Goal: Transaction & Acquisition: Download file/media

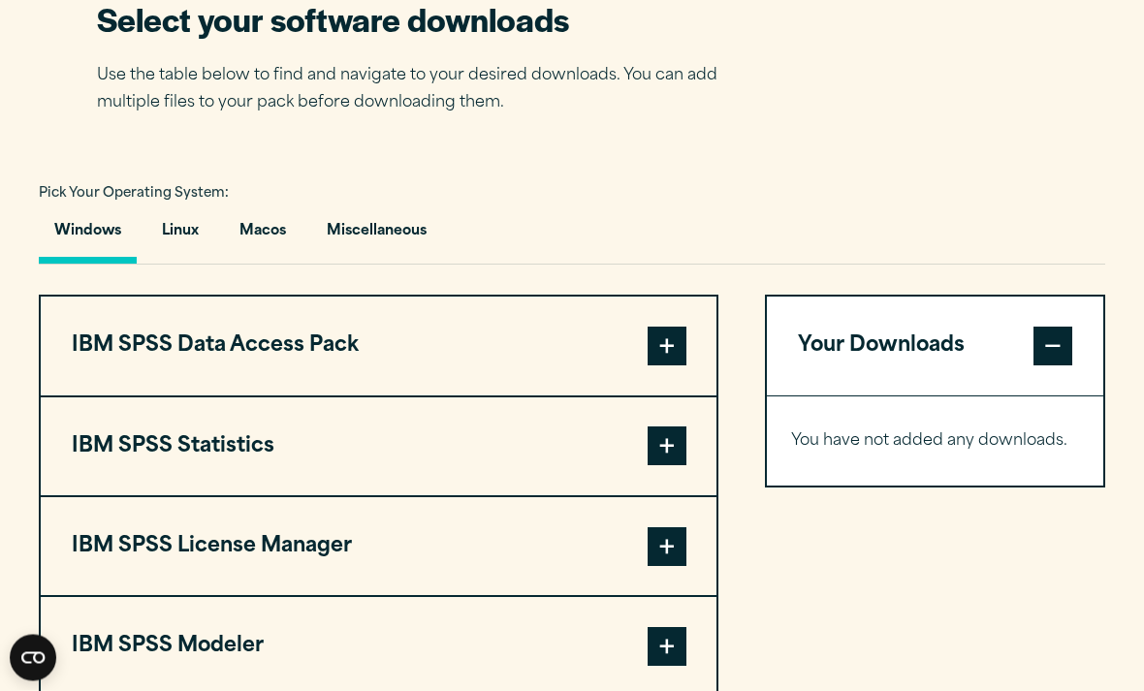
scroll to position [1246, 0]
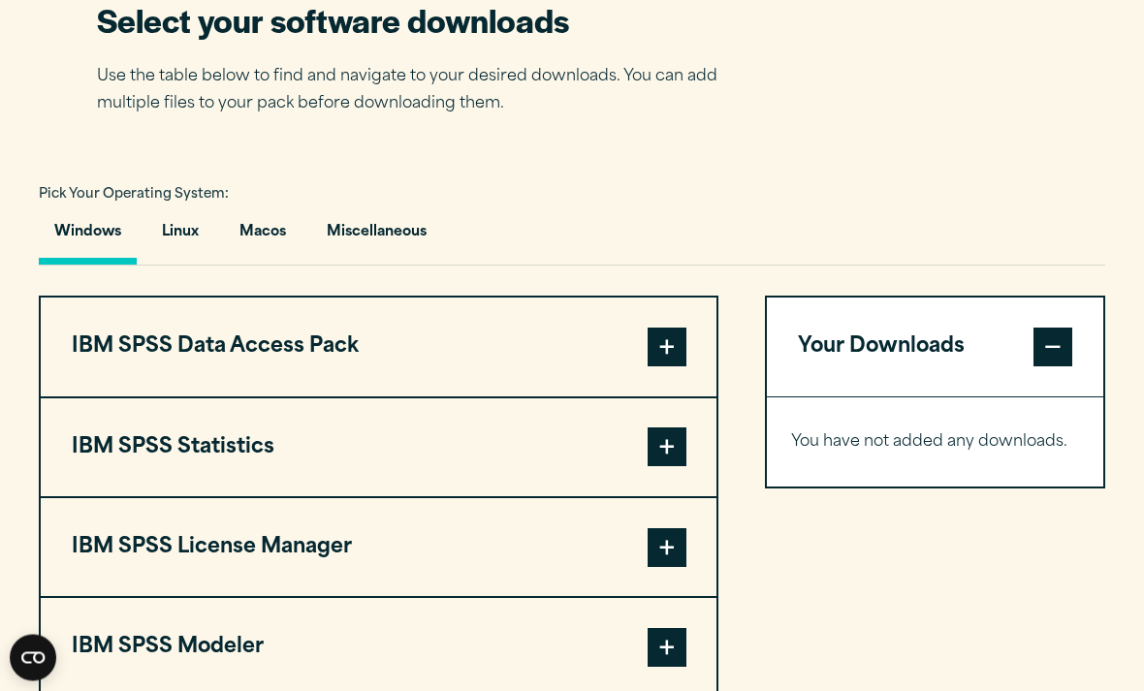
click at [193, 262] on button "Linux" at bounding box center [180, 237] width 68 height 55
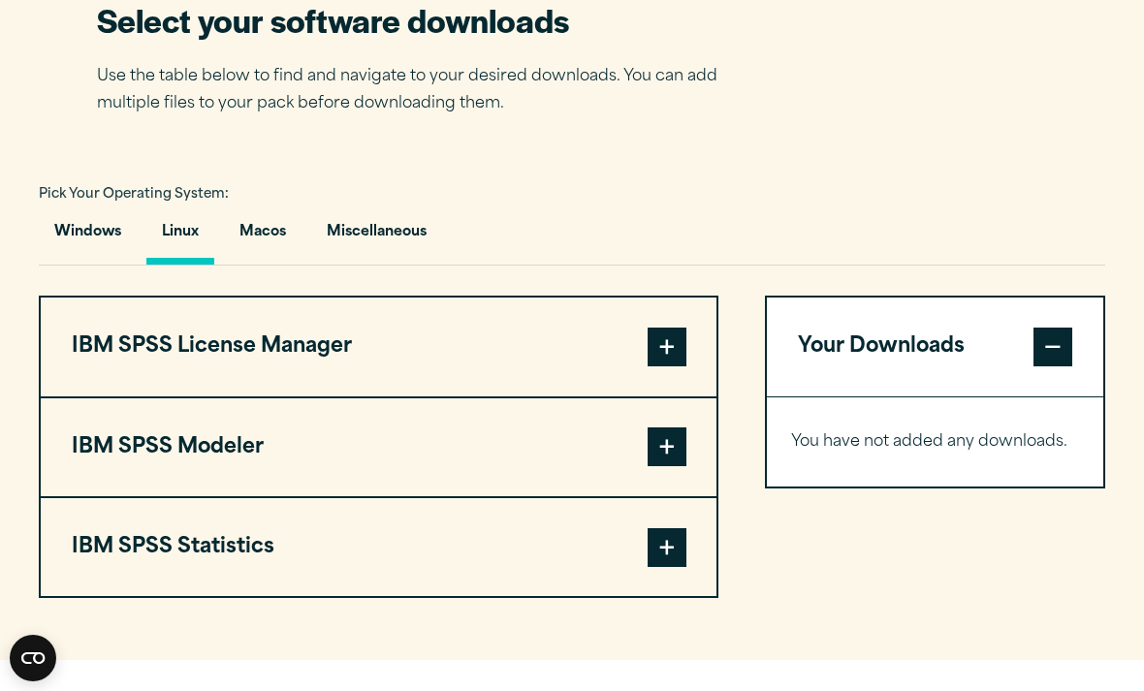
click at [366, 265] on button "Miscellaneous" at bounding box center [376, 236] width 131 height 55
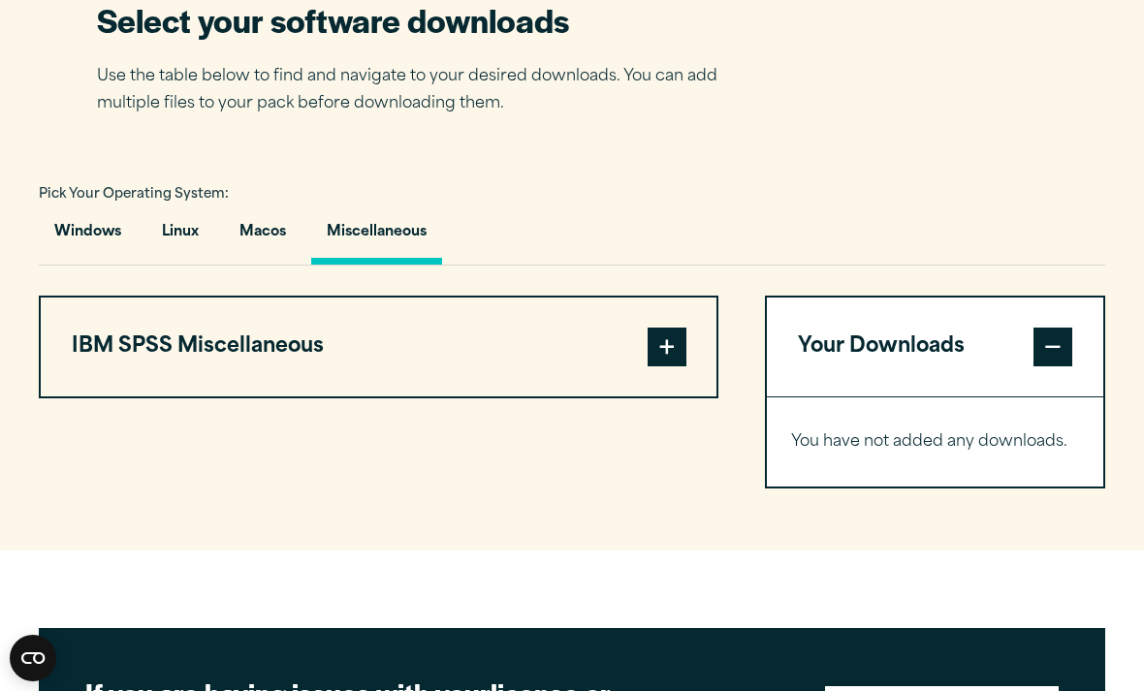
click at [115, 265] on button "Windows" at bounding box center [88, 236] width 98 height 55
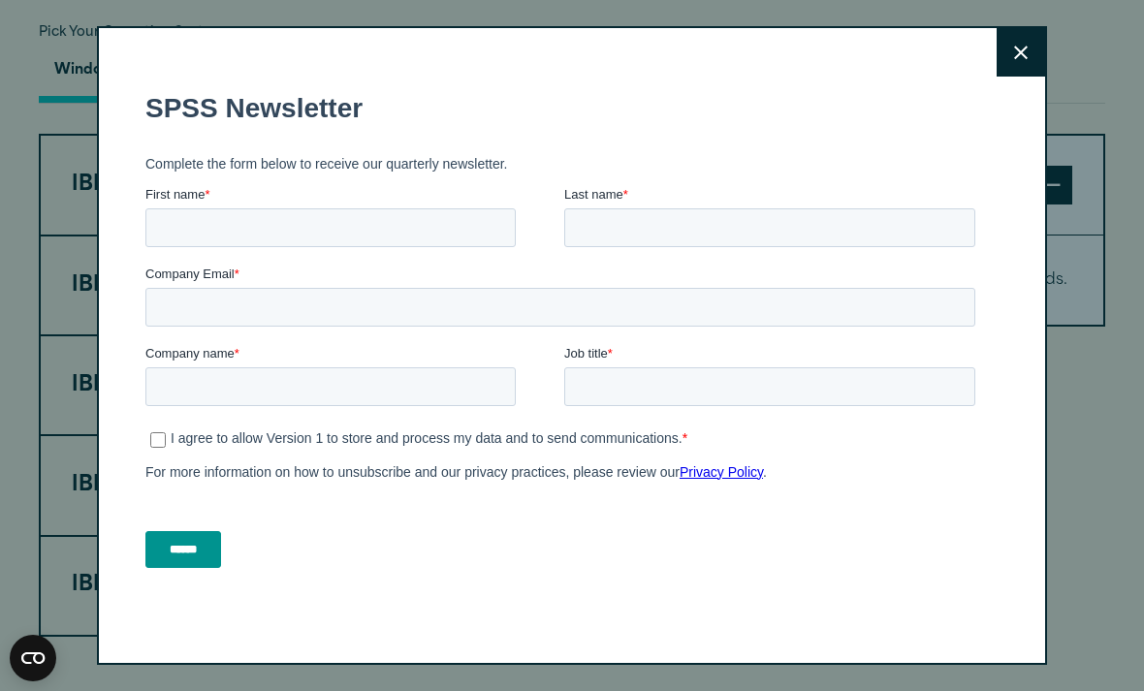
scroll to position [1381, 0]
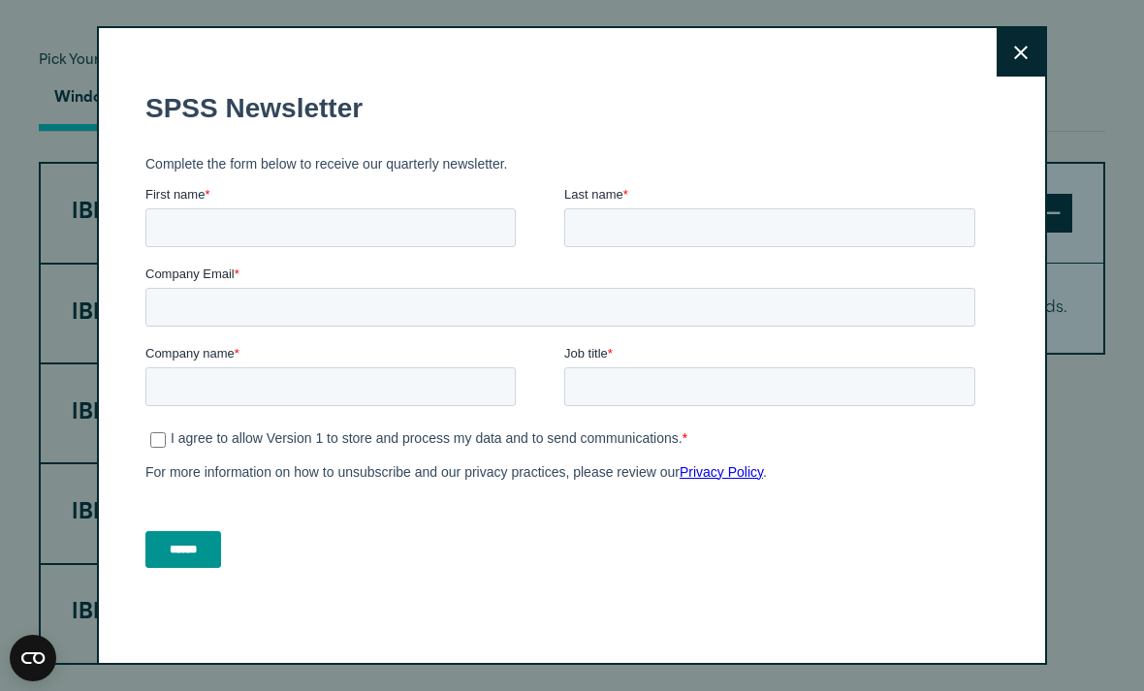
click at [1020, 59] on icon at bounding box center [1021, 53] width 14 height 14
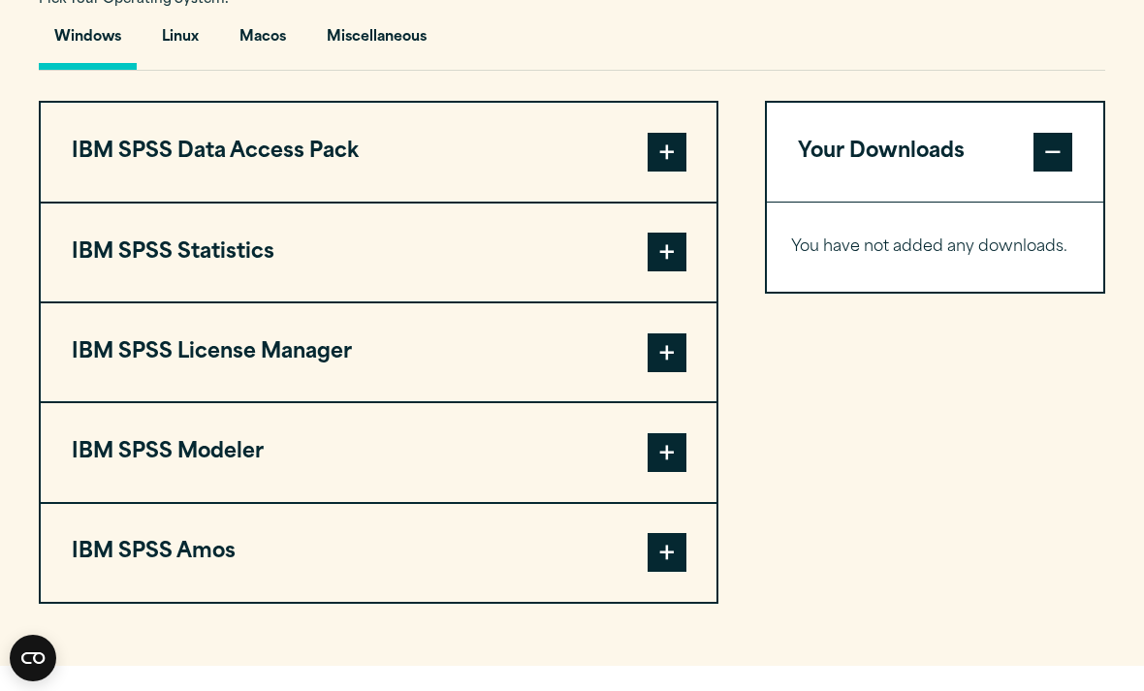
scroll to position [1443, 0]
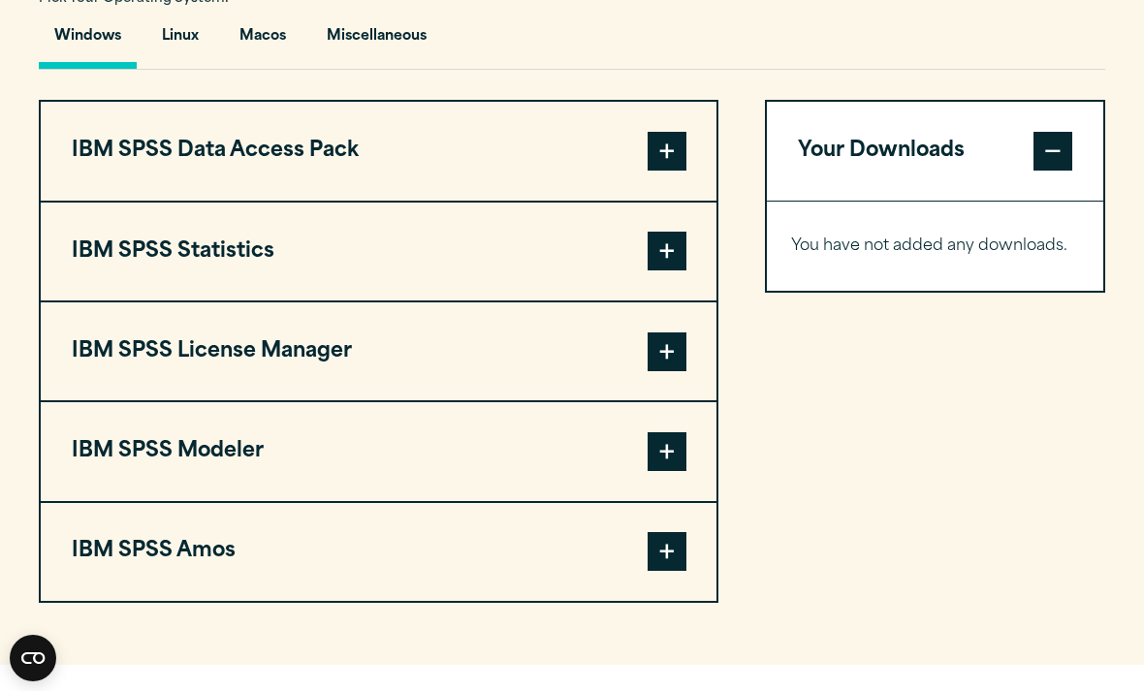
click at [671, 271] on span at bounding box center [667, 251] width 39 height 39
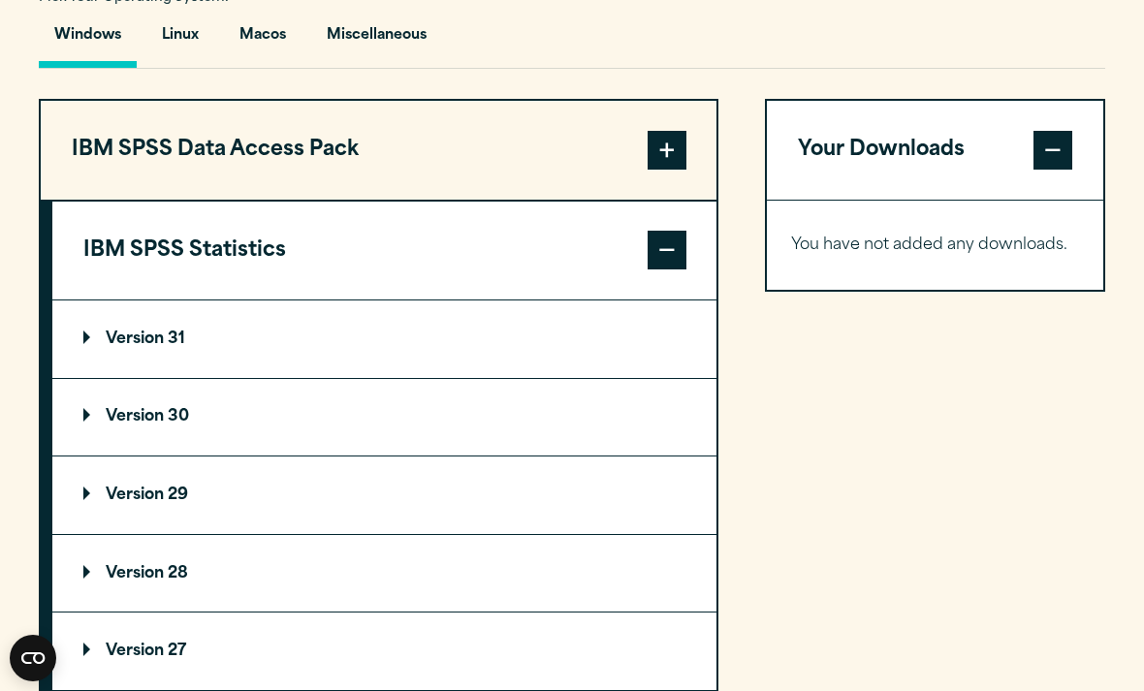
scroll to position [1418, 0]
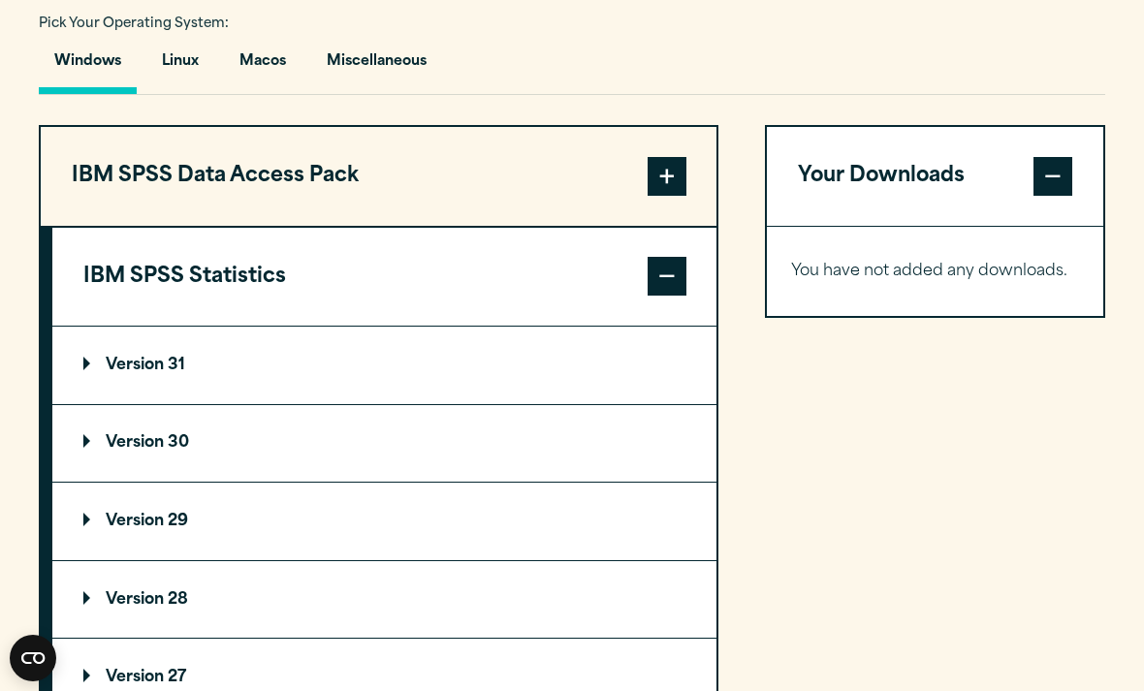
click at [454, 483] on summary "Version 30" at bounding box center [384, 444] width 664 height 78
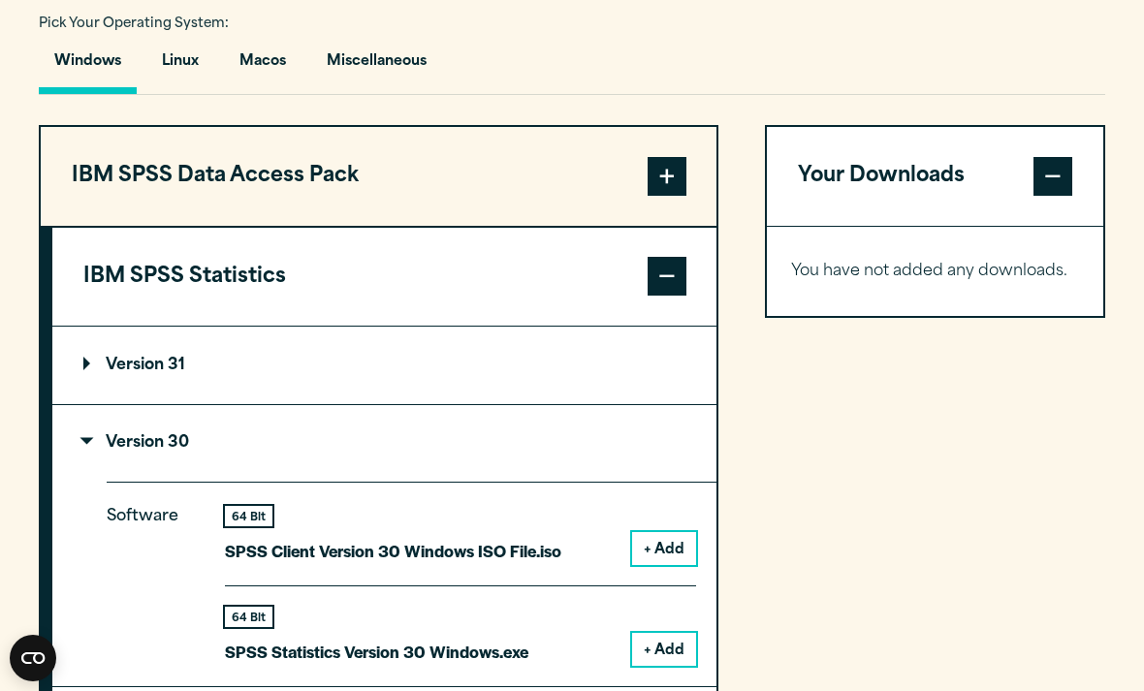
click at [966, 1] on section "Select your software downloads Use the table below to find and navigate to your…" at bounding box center [572, 565] width 1144 height 1598
click at [940, 7] on section "Select your software downloads Use the table below to find and navigate to your…" at bounding box center [572, 565] width 1144 height 1598
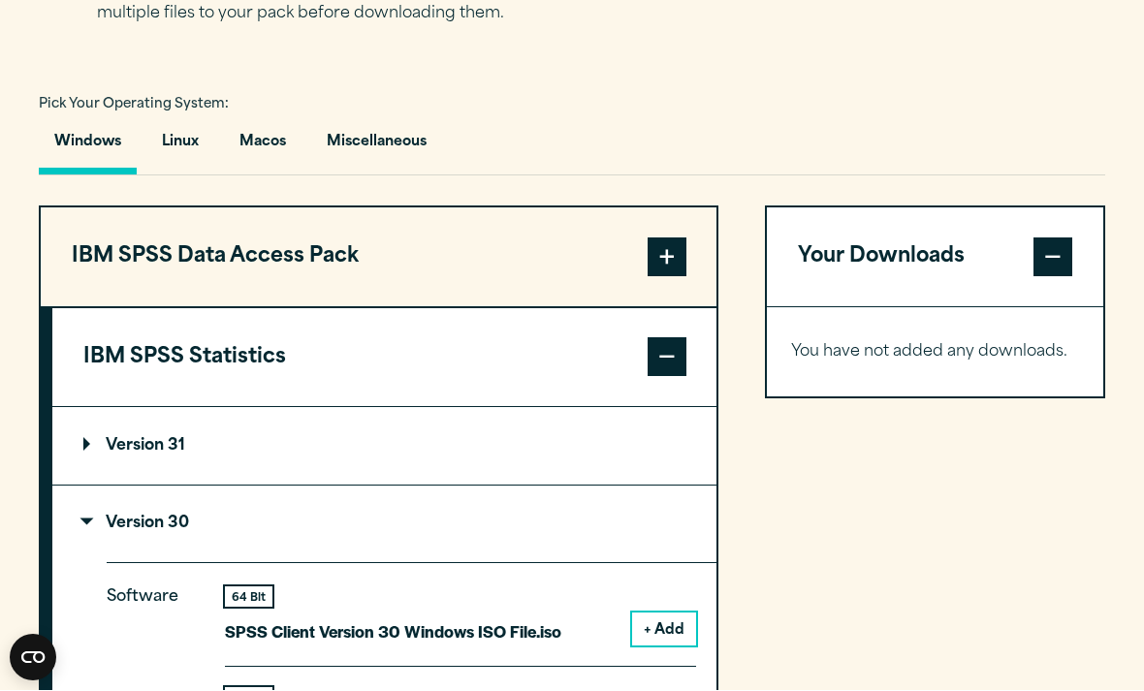
scroll to position [1337, 0]
click at [411, 175] on button "Miscellaneous" at bounding box center [376, 146] width 131 height 55
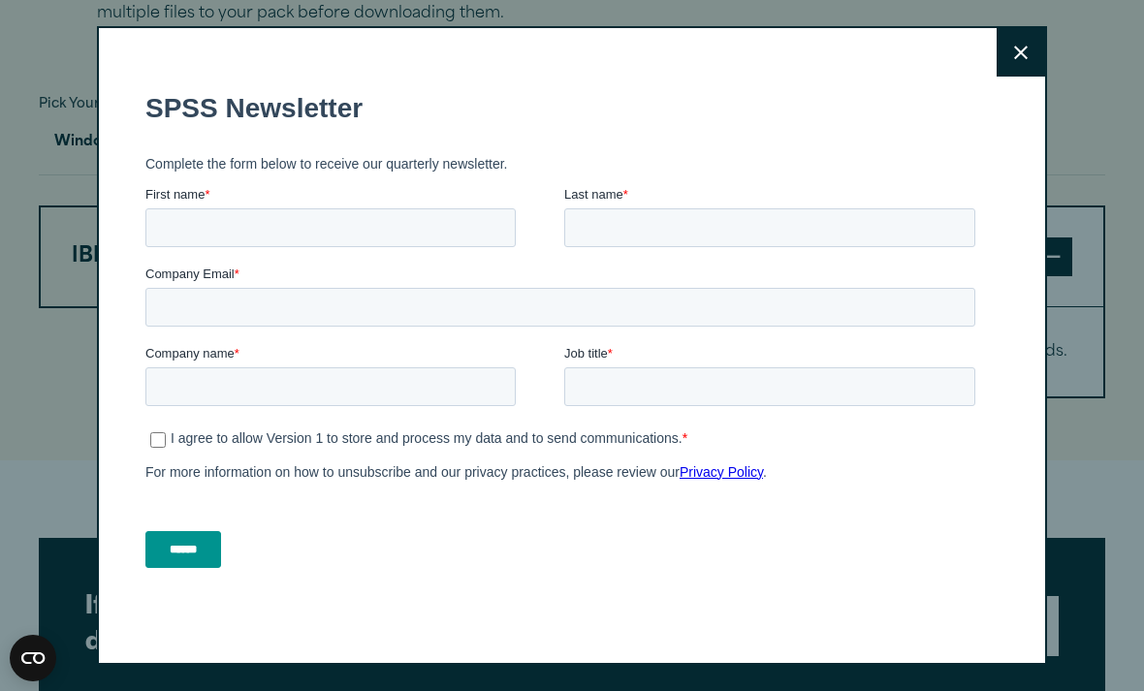
click at [1030, 44] on button "Close" at bounding box center [1021, 52] width 48 height 48
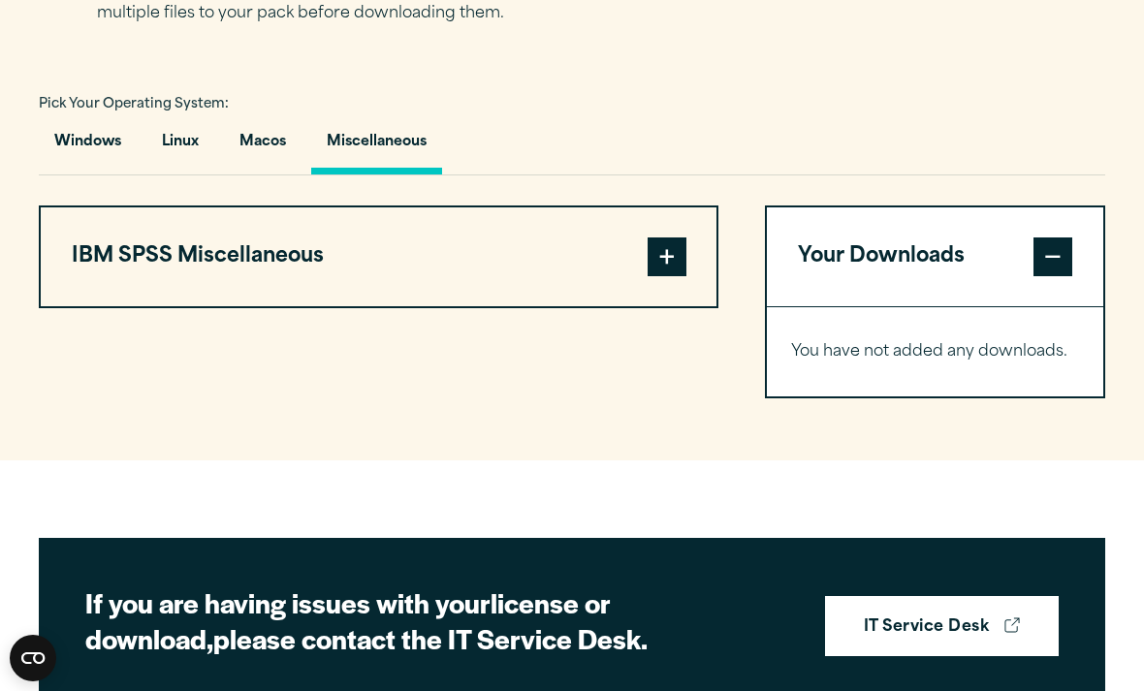
click at [684, 276] on span at bounding box center [667, 257] width 39 height 39
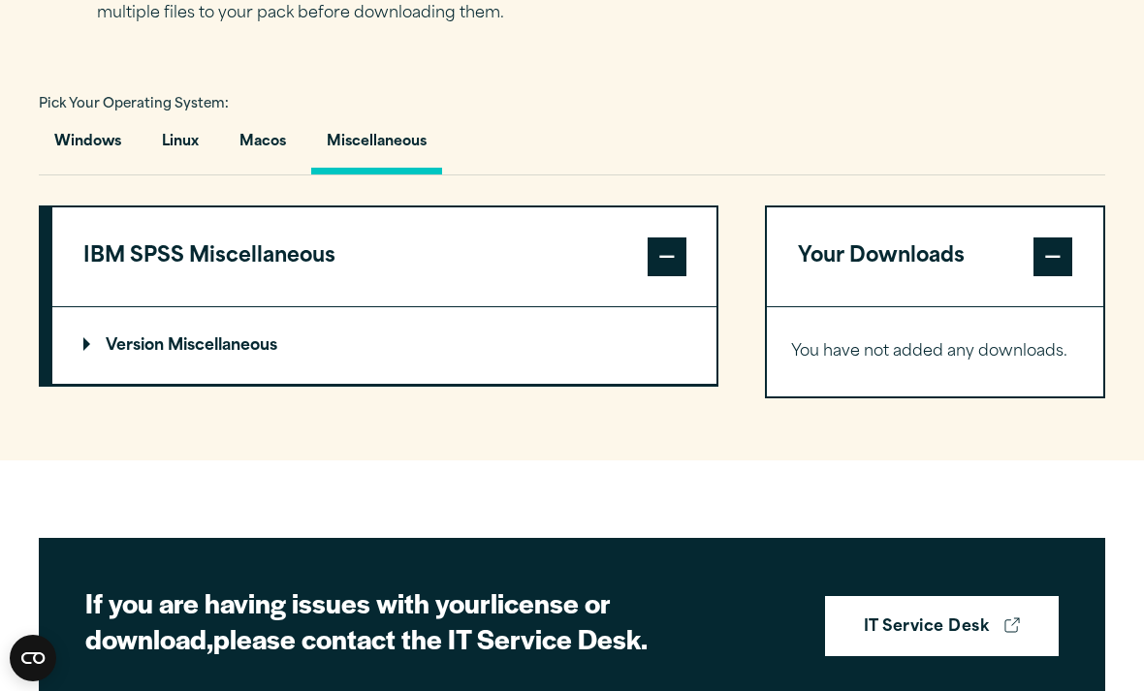
click at [535, 385] on summary "Version Miscellaneous" at bounding box center [384, 346] width 664 height 78
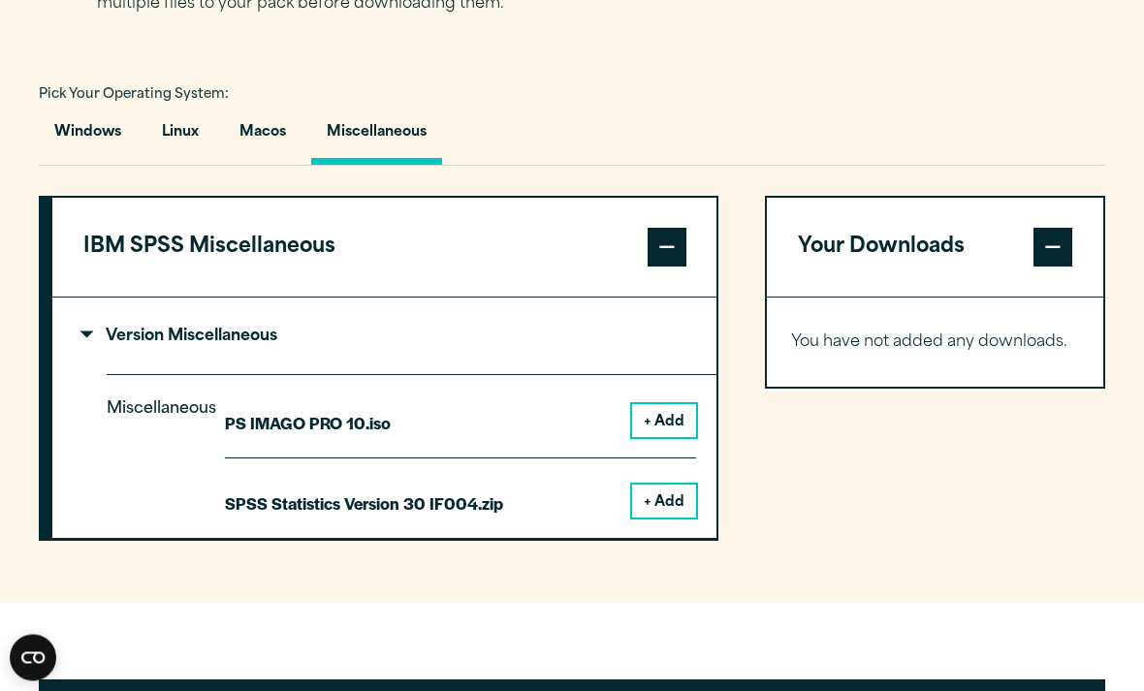
scroll to position [1347, 0]
click at [90, 165] on button "Windows" at bounding box center [88, 137] width 98 height 55
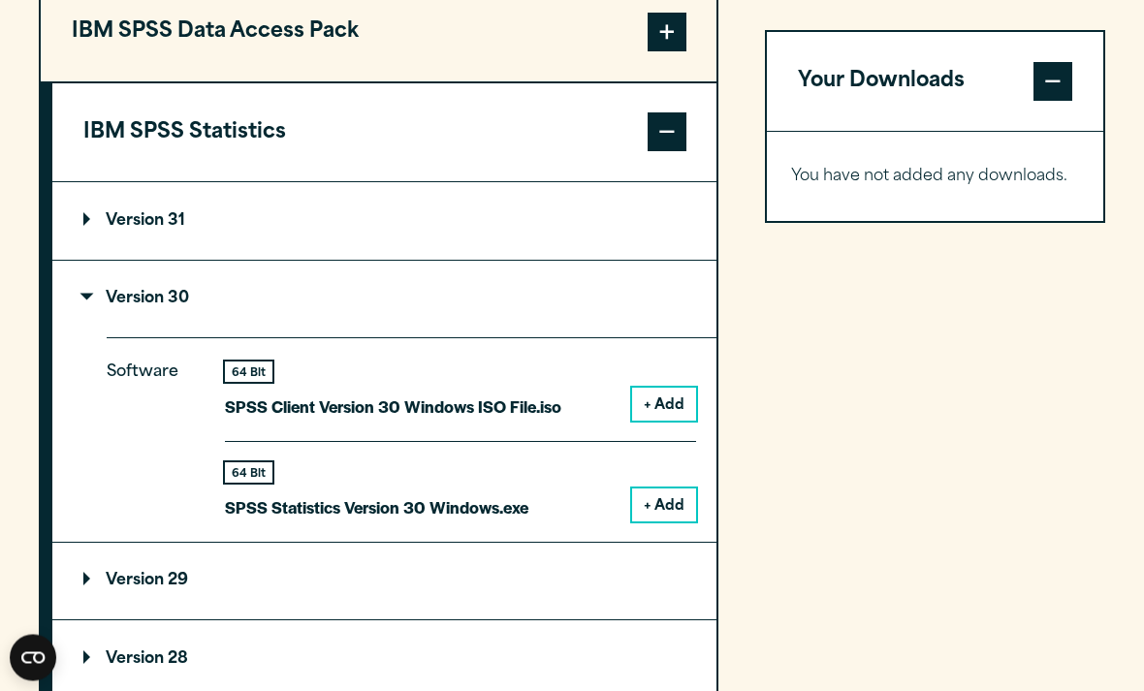
scroll to position [1571, 0]
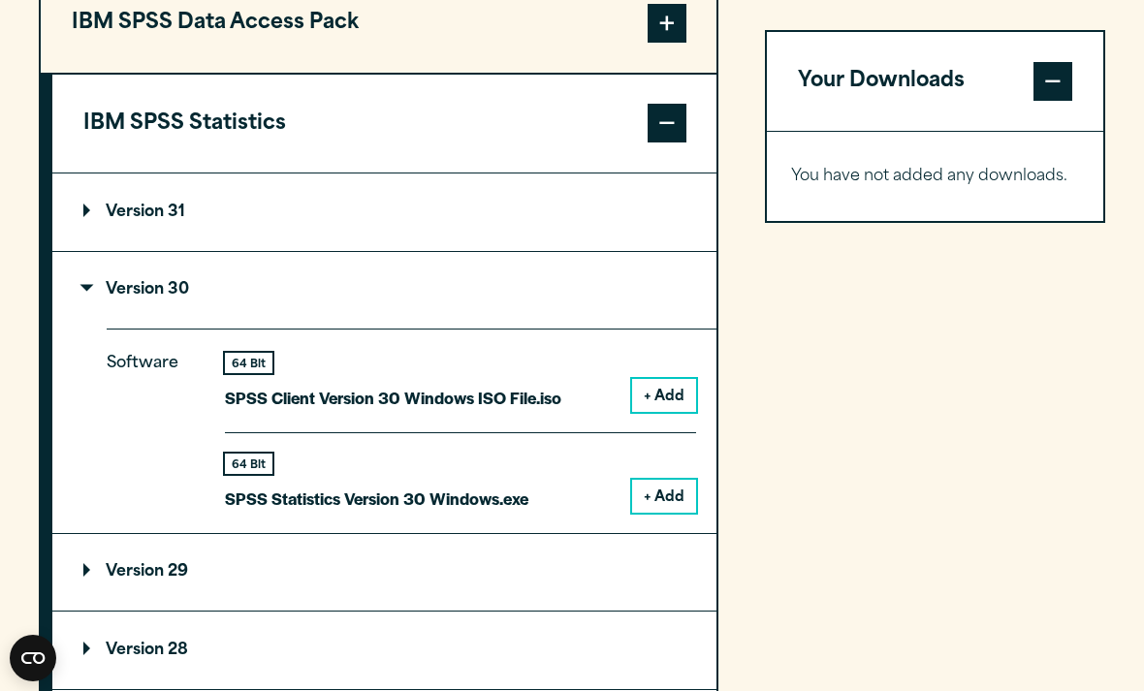
click at [663, 412] on button "+ Add" at bounding box center [664, 395] width 64 height 33
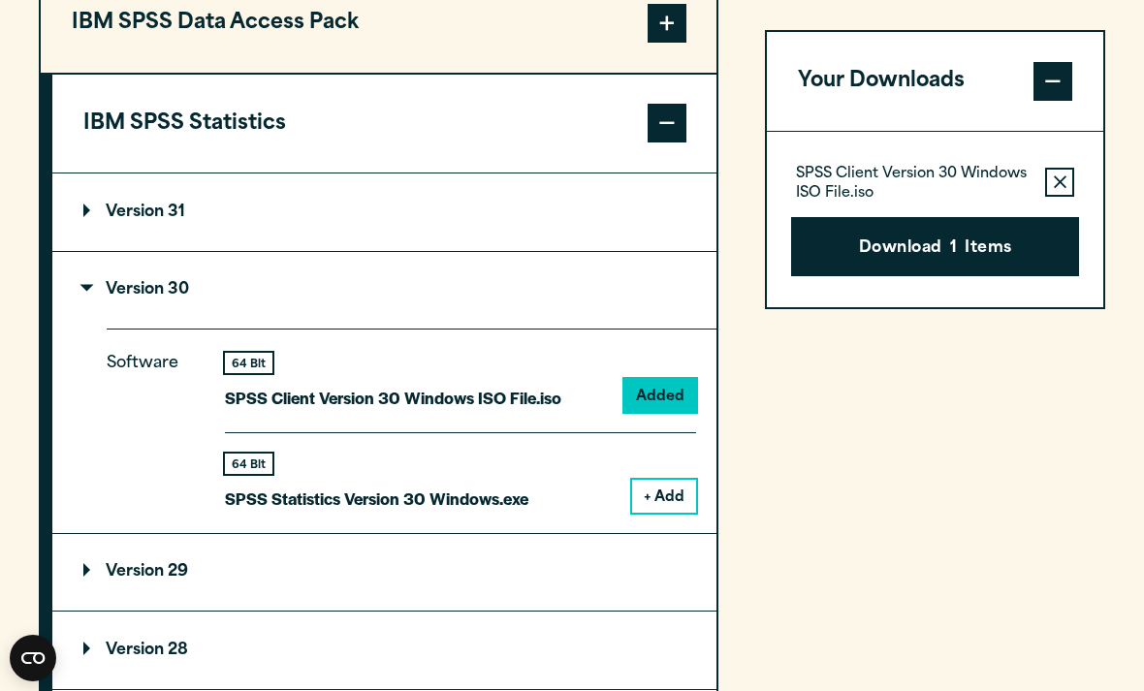
click at [662, 513] on button "+ Add" at bounding box center [664, 496] width 64 height 33
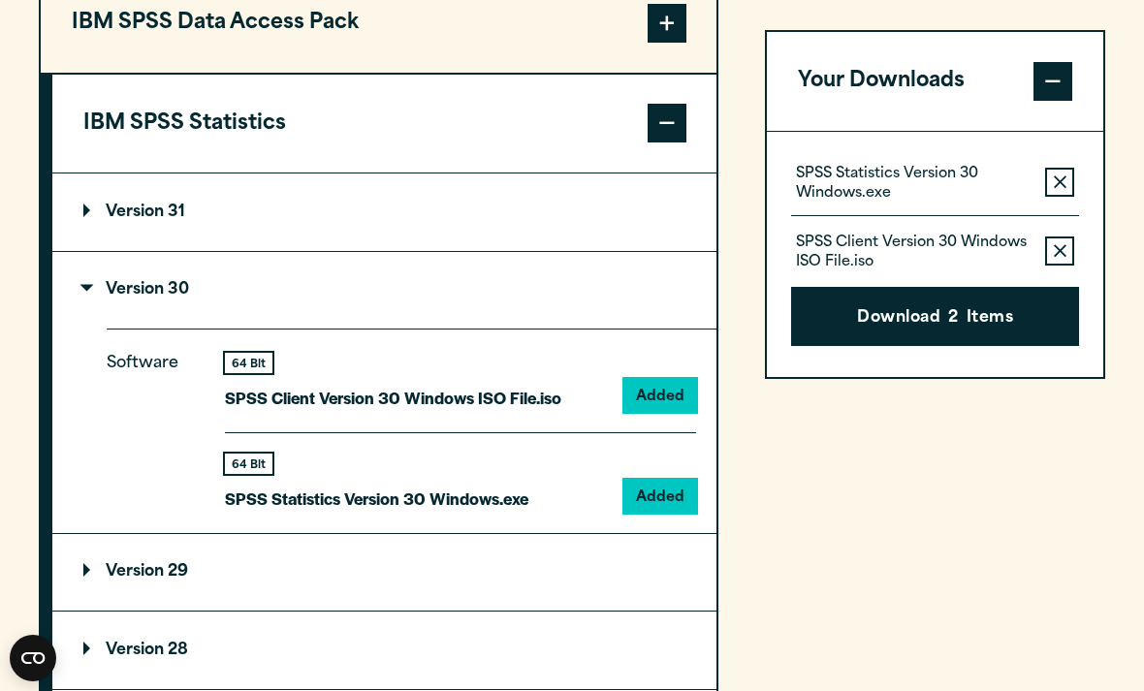
click at [946, 305] on button "Download 2 Items" at bounding box center [935, 317] width 289 height 60
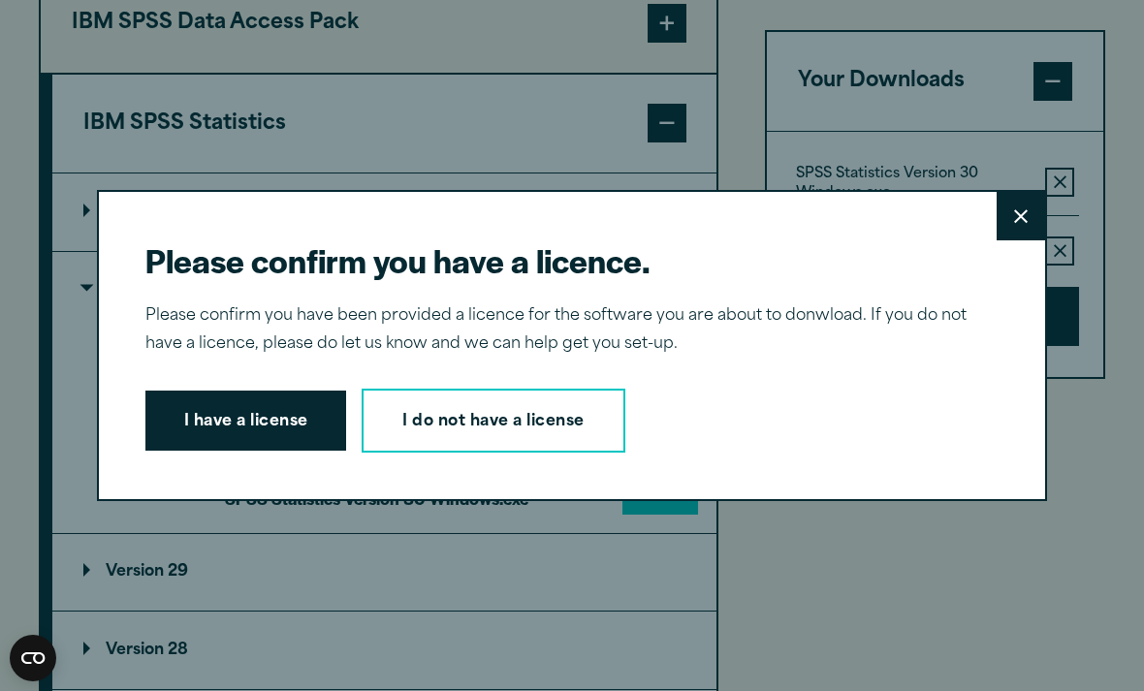
click at [1024, 240] on button "Close" at bounding box center [1021, 216] width 48 height 48
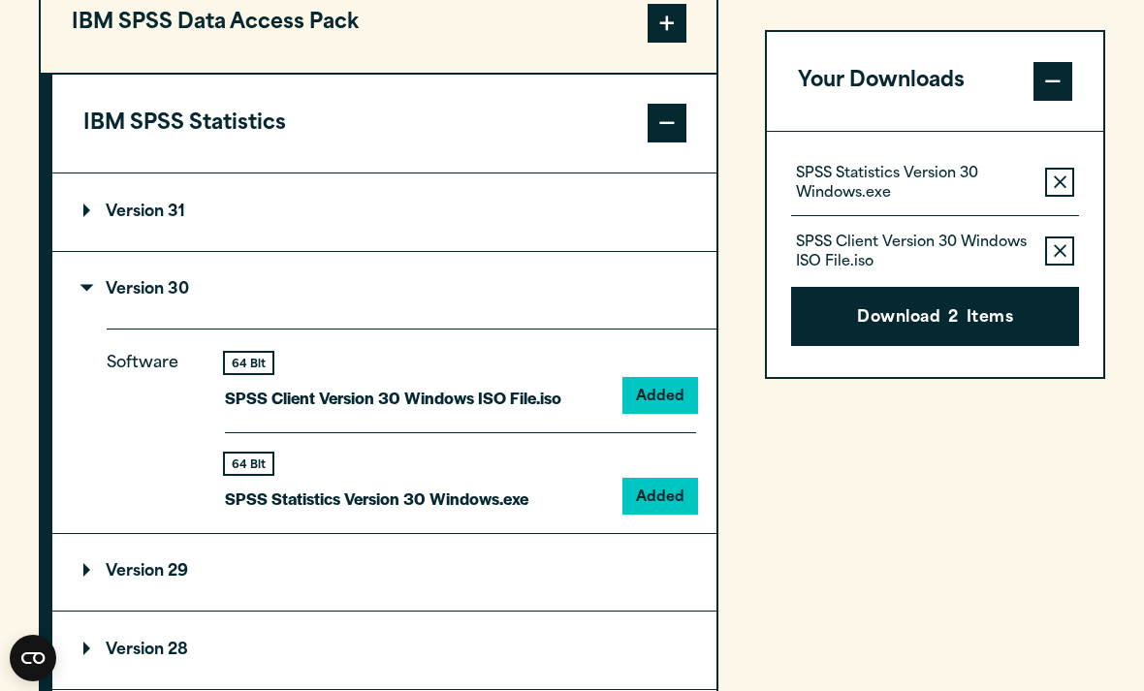
click at [958, 300] on button "Download 2 Items" at bounding box center [935, 317] width 289 height 60
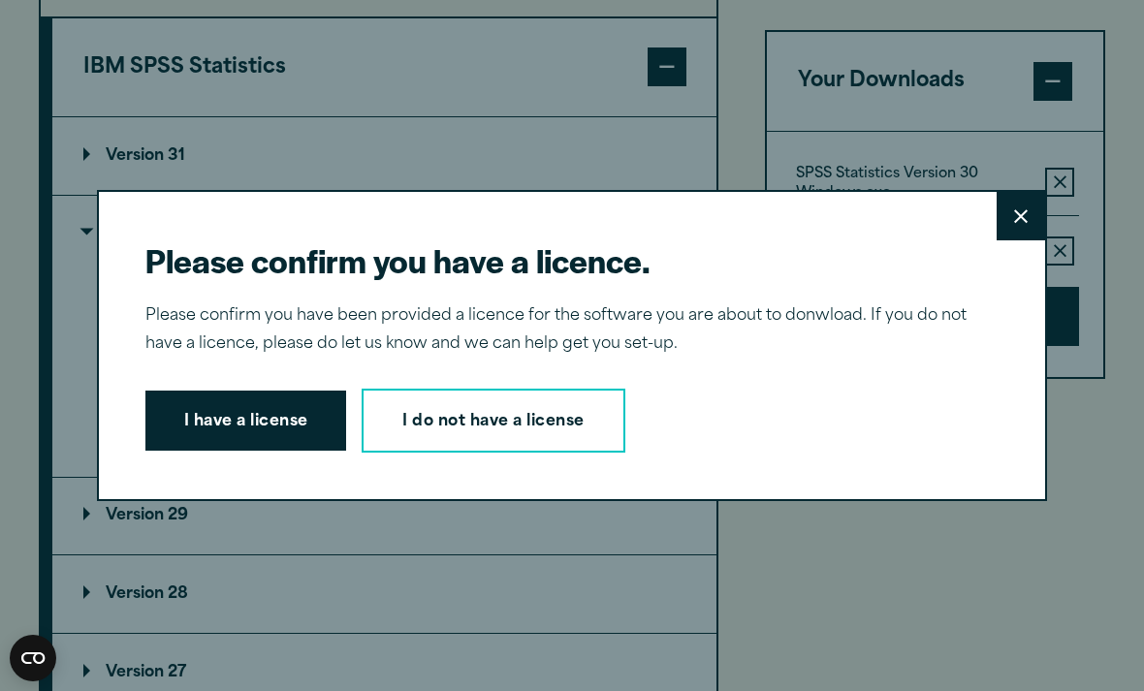
scroll to position [1633, 0]
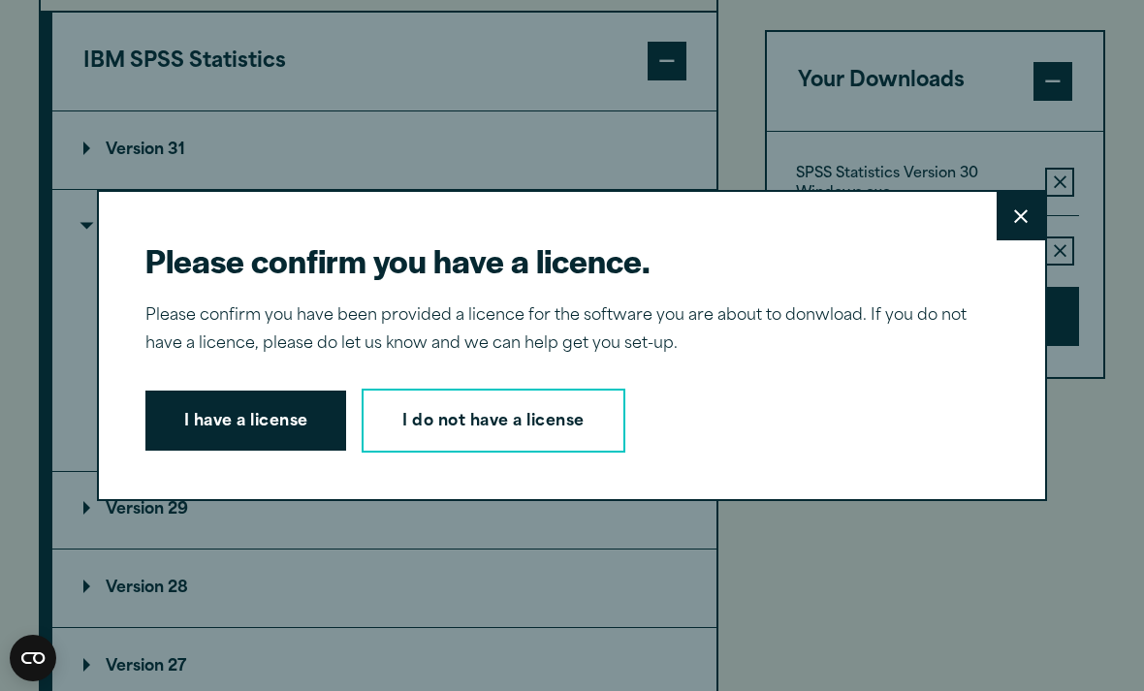
click at [588, 442] on link "I do not have a license" at bounding box center [493, 421] width 263 height 64
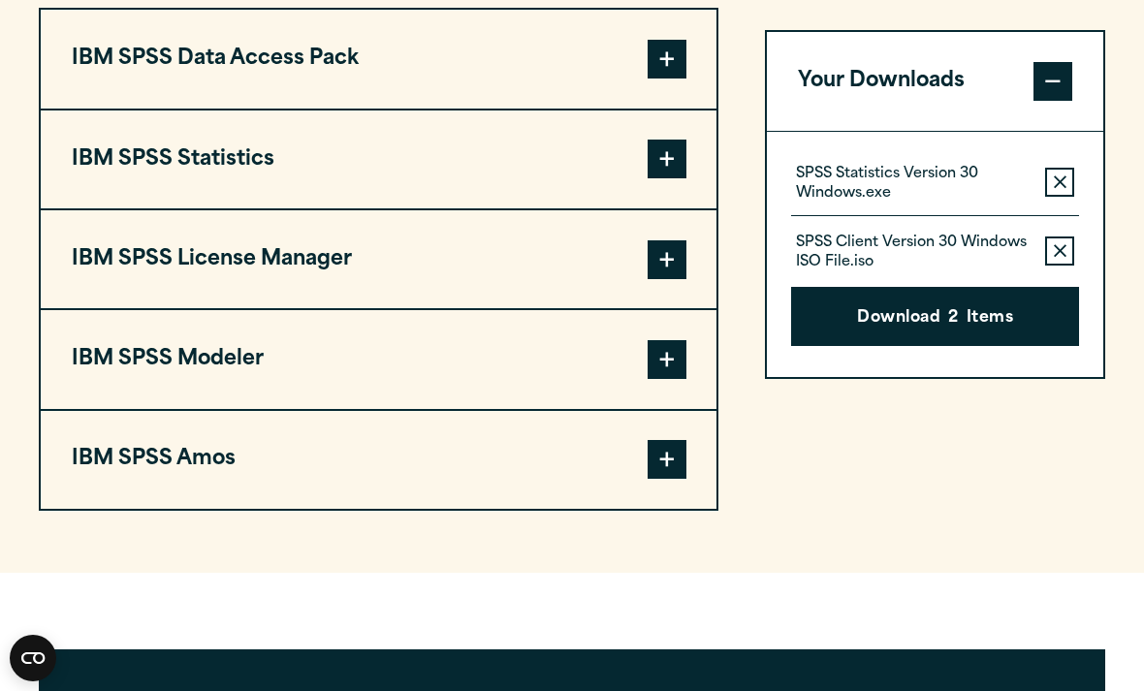
scroll to position [1570, 0]
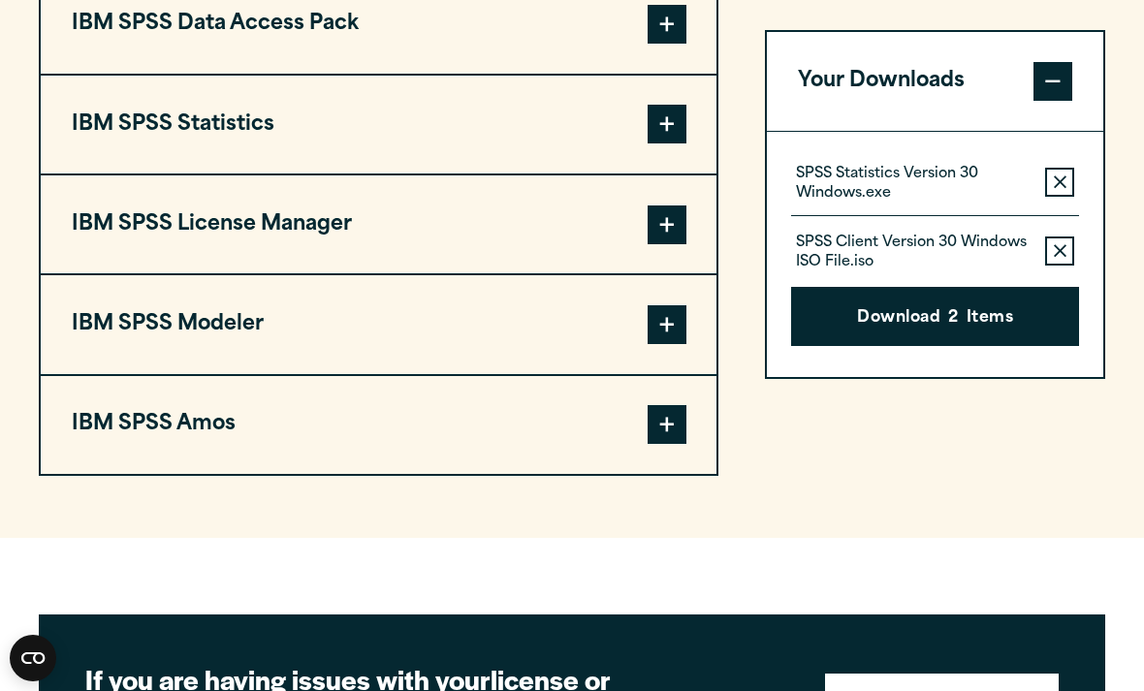
click at [976, 313] on button "Download 2 Items" at bounding box center [935, 317] width 289 height 60
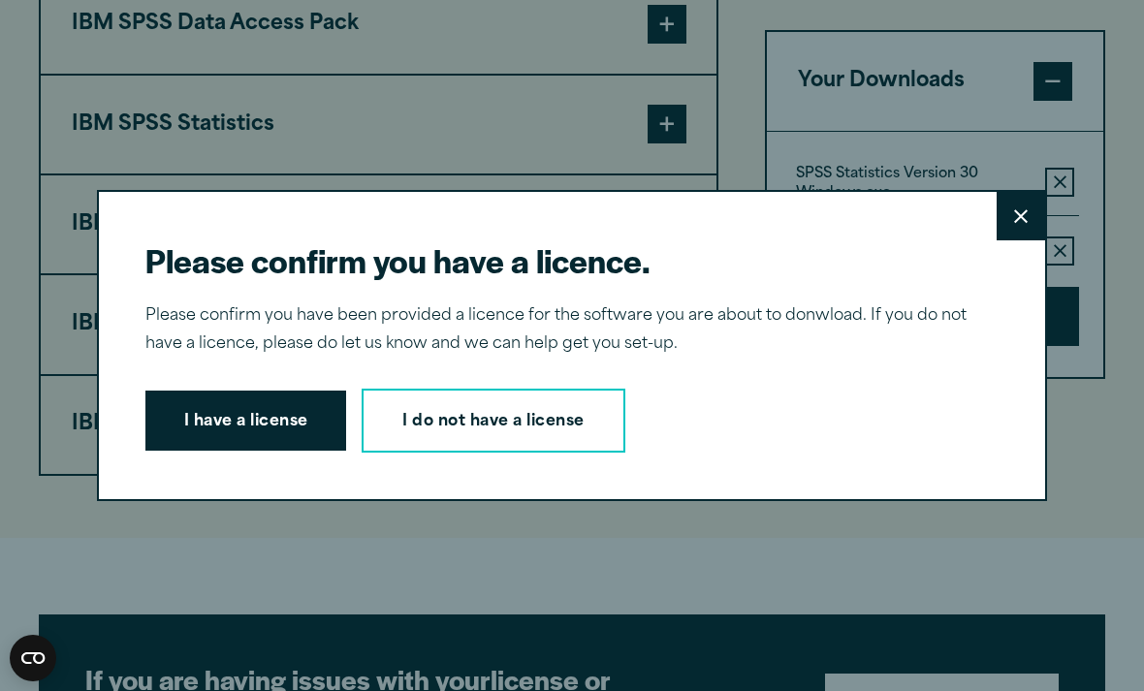
click at [292, 451] on button "I have a license" at bounding box center [246, 421] width 202 height 60
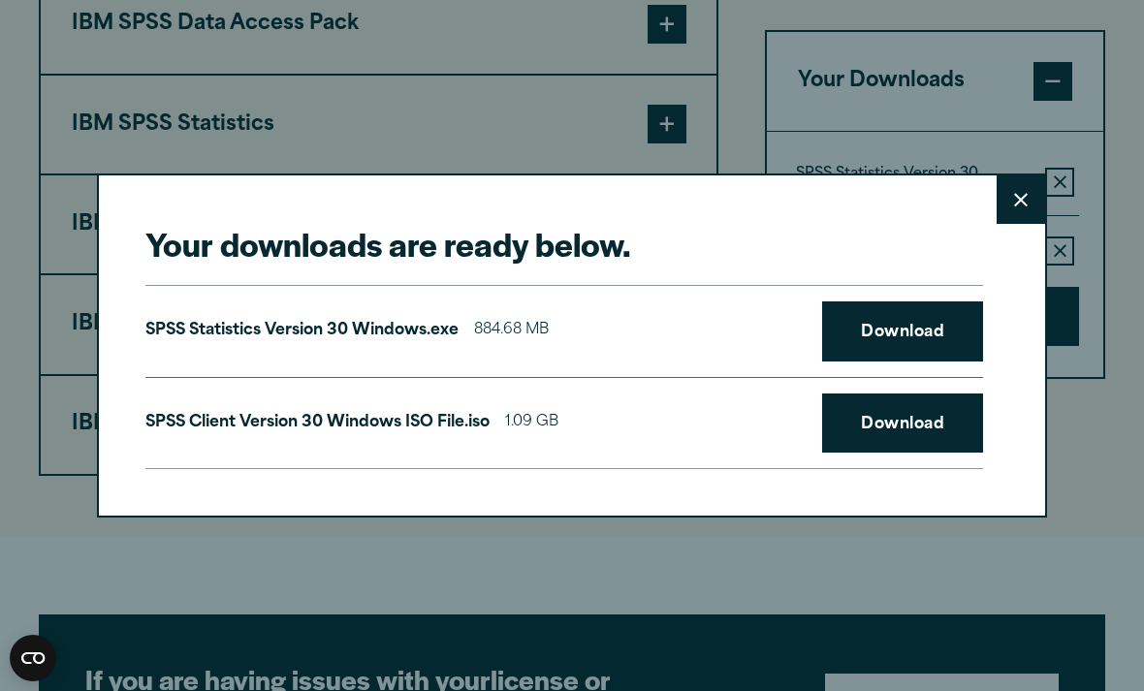
click at [956, 361] on link "Download" at bounding box center [902, 332] width 161 height 60
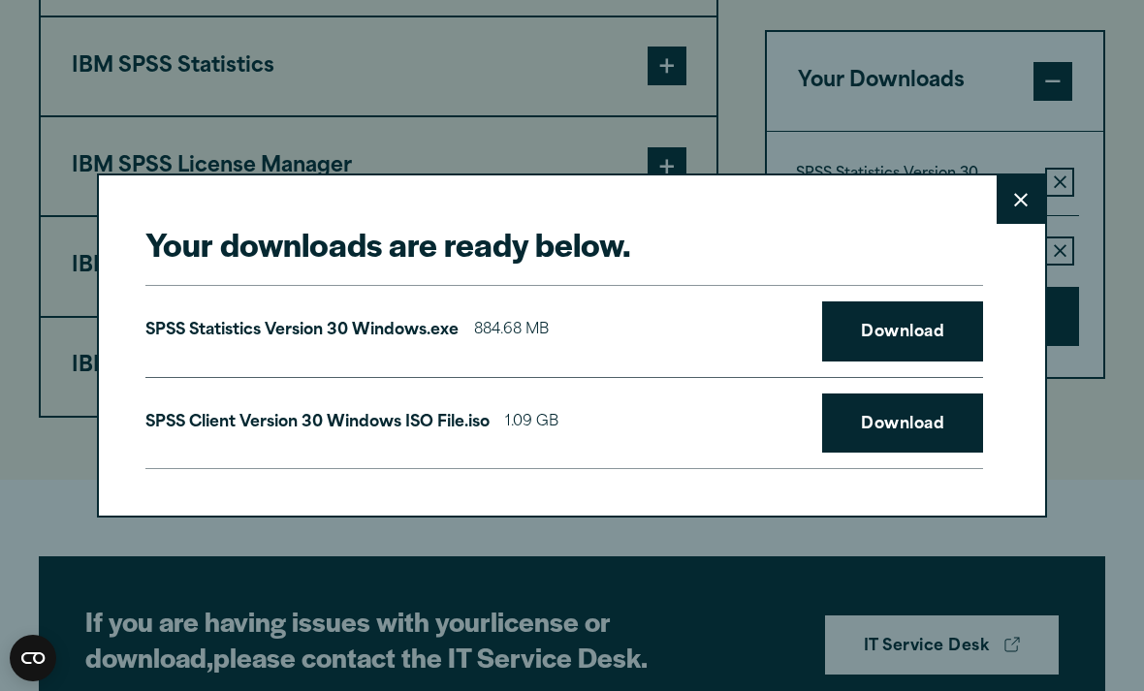
scroll to position [1632, 0]
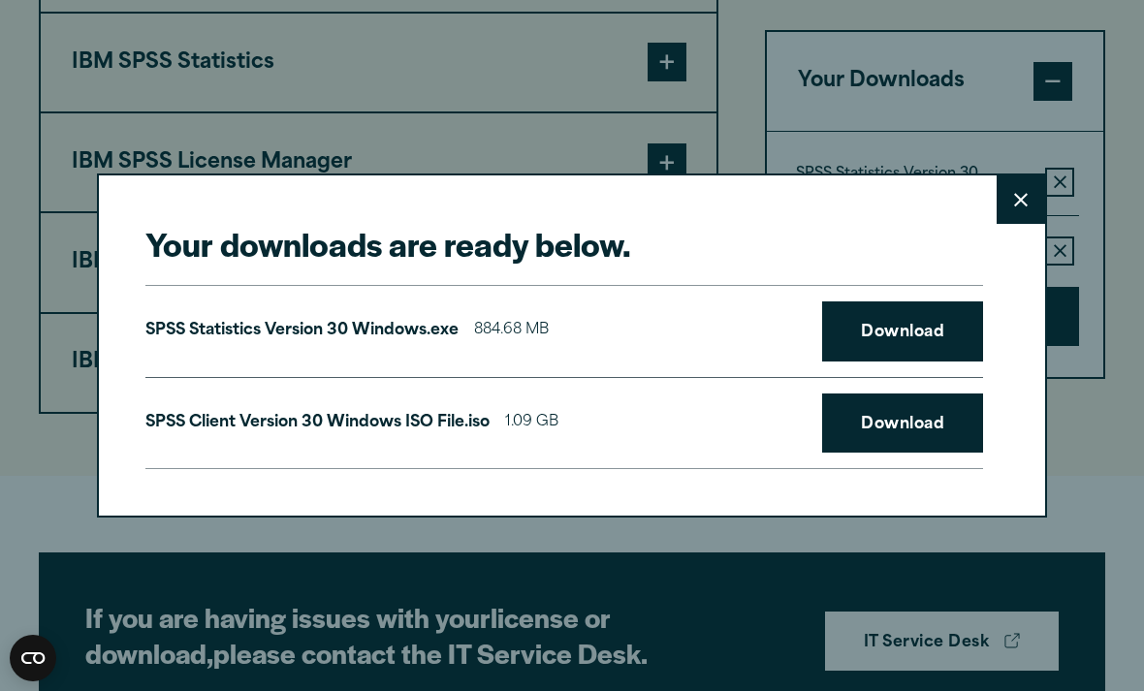
click at [907, 332] on link "Download" at bounding box center [902, 332] width 161 height 60
